Goal: Transaction & Acquisition: Purchase product/service

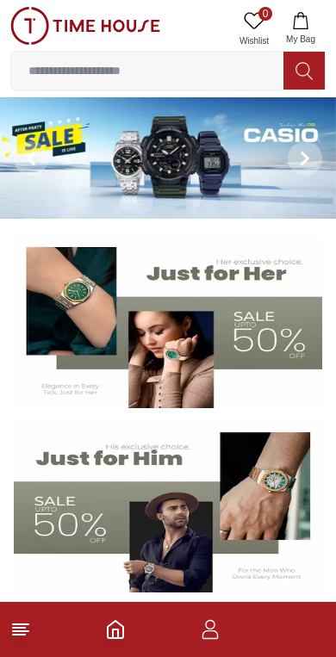
click at [144, 170] on img at bounding box center [168, 157] width 336 height 121
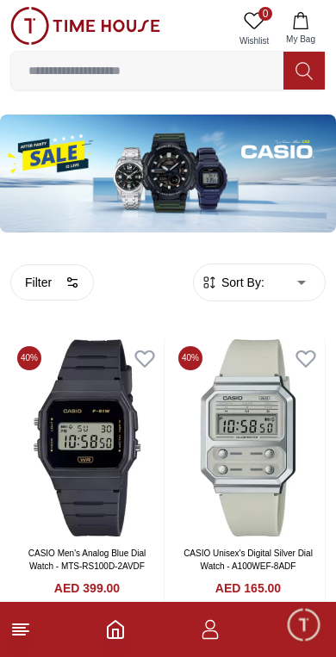
click at [18, 638] on icon at bounding box center [20, 629] width 21 height 21
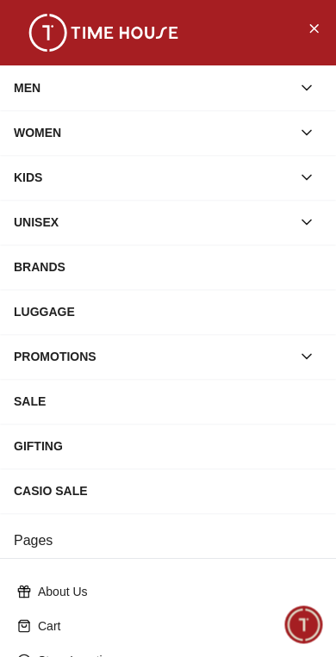
click at [313, 622] on span "Minimize live chat window" at bounding box center [303, 624] width 50 height 50
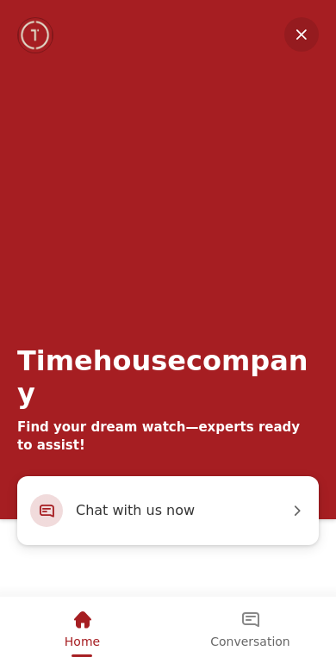
click at [285, 37] on em "Minimize" at bounding box center [301, 34] width 34 height 34
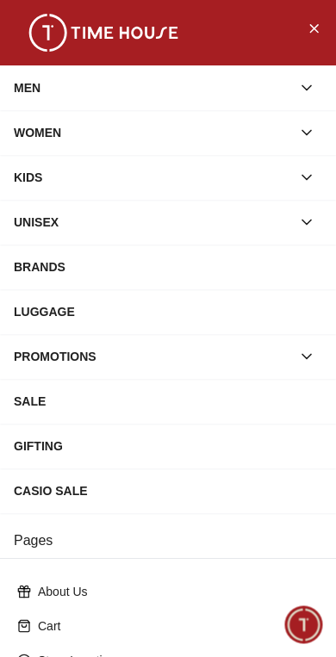
click at [302, 32] on button "Close Menu" at bounding box center [313, 28] width 28 height 28
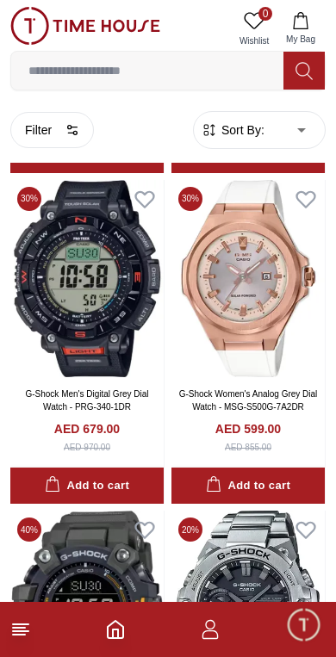
scroll to position [1483, 0]
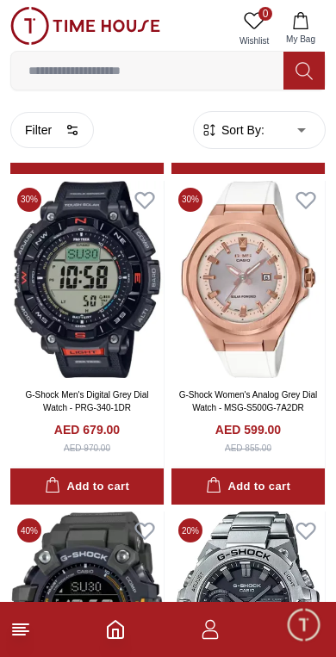
click at [249, 370] on img at bounding box center [247, 279] width 153 height 197
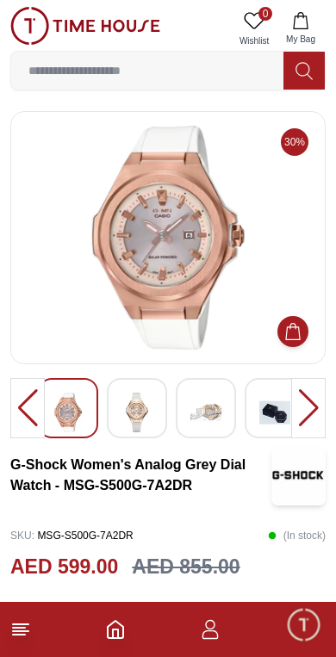
click at [25, 637] on icon at bounding box center [20, 629] width 21 height 21
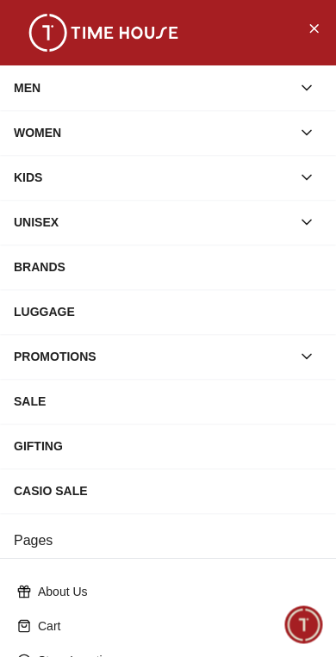
click at [319, 36] on icon "Close Menu" at bounding box center [313, 28] width 14 height 22
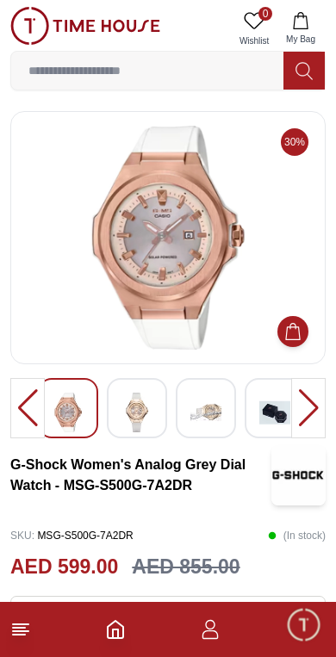
click at [28, 639] on icon at bounding box center [20, 629] width 21 height 21
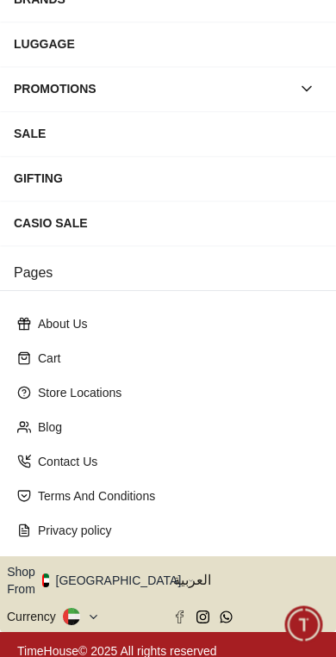
scroll to position [267, 0]
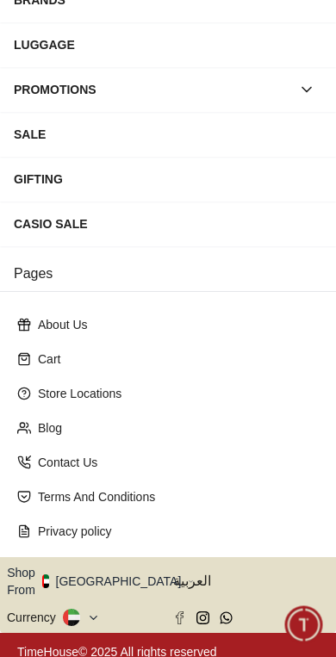
click at [110, 574] on button "Shop From [GEOGRAPHIC_DATA]" at bounding box center [100, 581] width 187 height 34
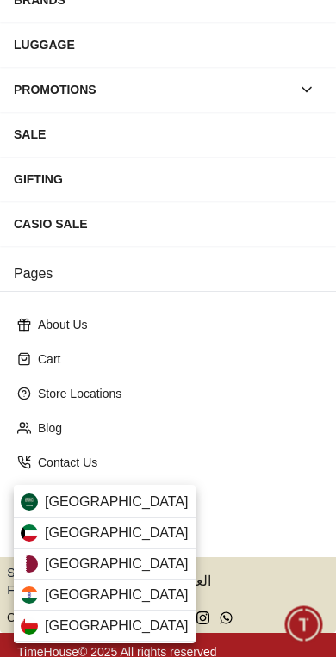
click at [132, 531] on div "[GEOGRAPHIC_DATA]" at bounding box center [105, 532] width 182 height 31
